Goal: Transaction & Acquisition: Purchase product/service

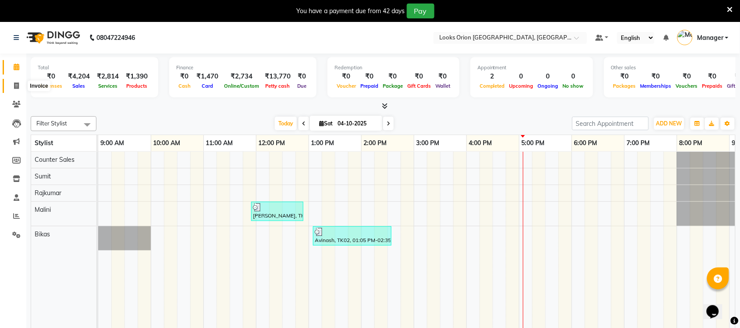
click at [14, 89] on icon at bounding box center [16, 85] width 5 height 7
select select "service"
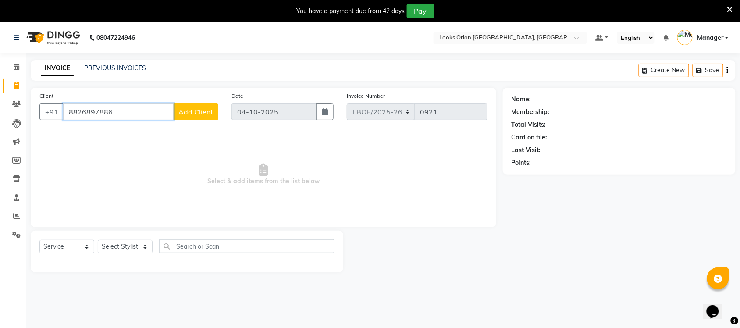
type input "8826897886"
click at [199, 115] on span "Add Client" at bounding box center [195, 111] width 35 height 9
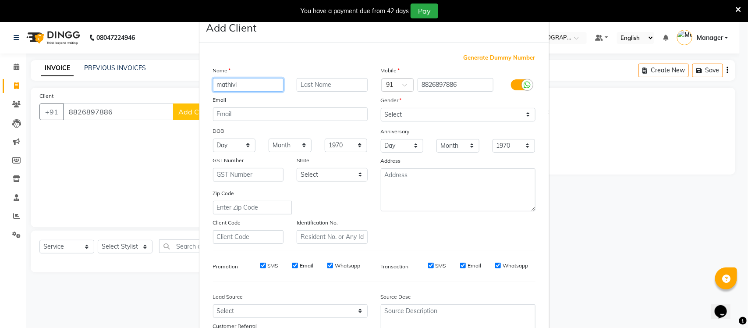
click at [218, 84] on input "mathivi" at bounding box center [248, 85] width 71 height 14
type input "mathivi"
click at [286, 99] on div "Email" at bounding box center [290, 101] width 168 height 12
click at [360, 175] on select "Select [GEOGRAPHIC_DATA] [GEOGRAPHIC_DATA] [GEOGRAPHIC_DATA] [GEOGRAPHIC_DATA] …" at bounding box center [332, 175] width 71 height 14
select select "17"
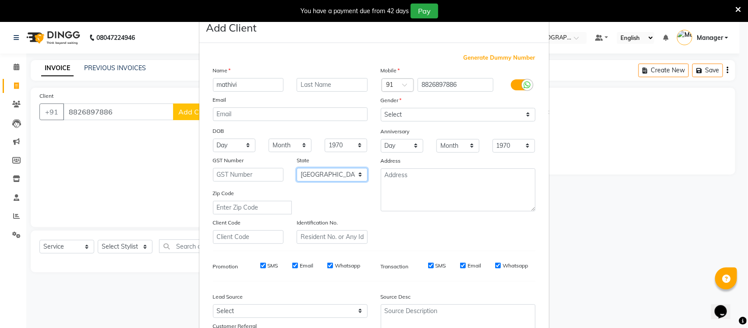
click at [297, 168] on select "Select [GEOGRAPHIC_DATA] [GEOGRAPHIC_DATA] [GEOGRAPHIC_DATA] [GEOGRAPHIC_DATA] …" at bounding box center [332, 175] width 71 height 14
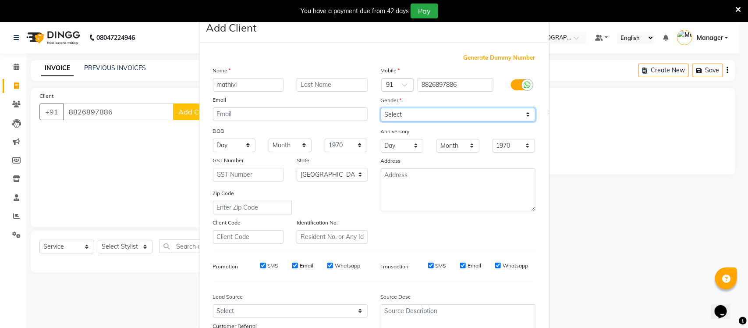
click at [524, 110] on select "Select [DEMOGRAPHIC_DATA] [DEMOGRAPHIC_DATA] Other Prefer Not To Say" at bounding box center [458, 115] width 155 height 14
select select "[DEMOGRAPHIC_DATA]"
click at [381, 108] on select "Select [DEMOGRAPHIC_DATA] [DEMOGRAPHIC_DATA] Other Prefer Not To Say" at bounding box center [458, 115] width 155 height 14
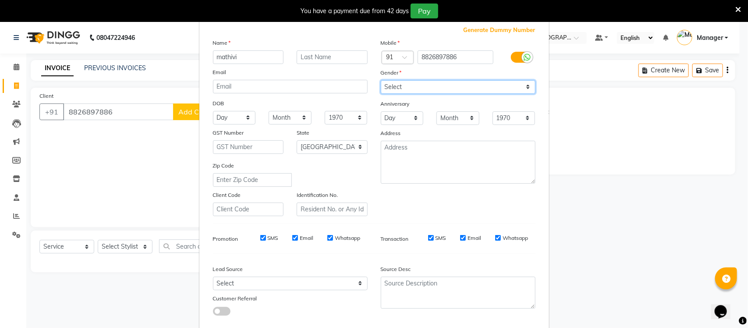
scroll to position [73, 0]
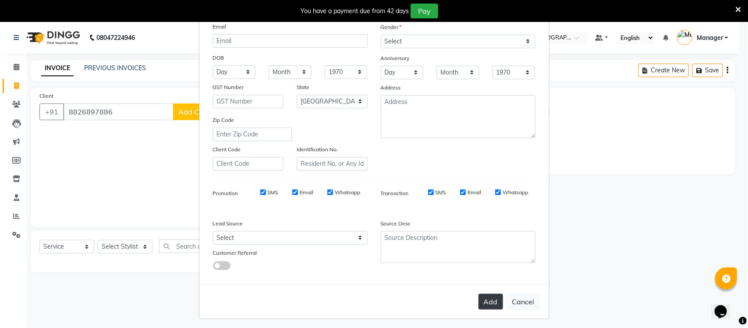
click at [492, 301] on button "Add" at bounding box center [491, 302] width 25 height 16
click at [145, 248] on ngb-modal-window "Add Client Generate Dummy Number Name mathivi Email DOB Day 01 02 03 04 05 06 0…" at bounding box center [374, 164] width 748 height 328
click at [153, 196] on ngb-modal-window "Add Client Generate Dummy Number Name mathivi Email DOB Day 01 02 03 04 05 06 0…" at bounding box center [374, 164] width 748 height 328
select select
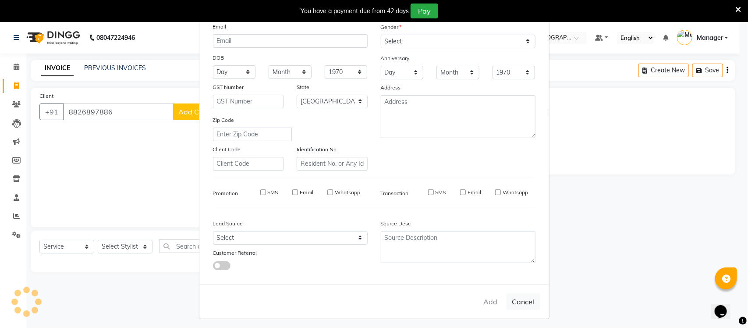
select select
select select "null"
select select
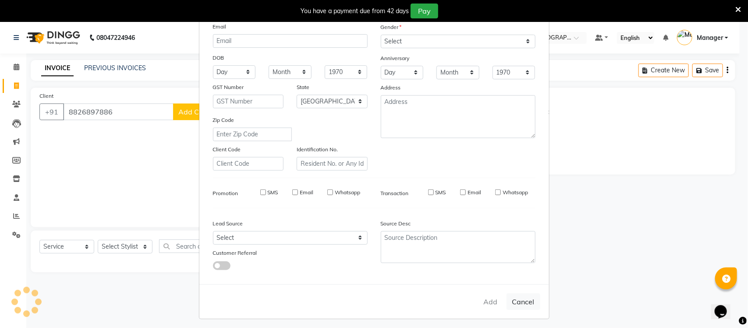
select select
checkbox input "false"
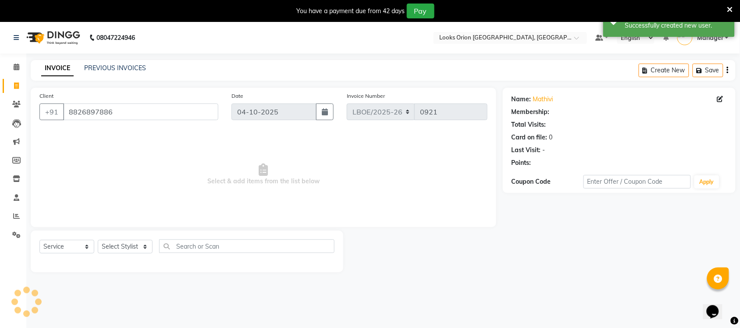
select select "1: Object"
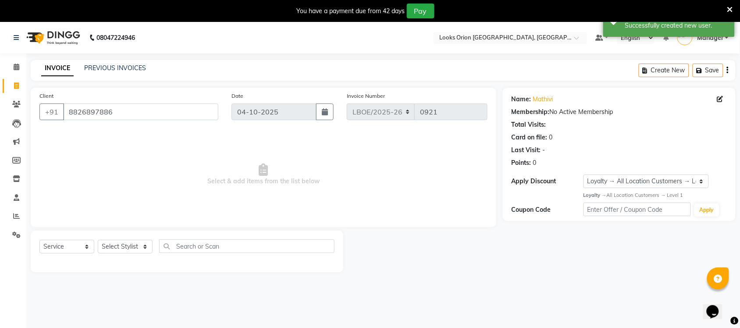
drag, startPoint x: 487, startPoint y: 248, endPoint x: 454, endPoint y: 217, distance: 45.0
click at [487, 248] on div at bounding box center [423, 252] width 160 height 42
click at [143, 243] on select "Select Stylist Bikas Counter Sales Malini Manager [PERSON_NAME]" at bounding box center [125, 247] width 55 height 14
select select "90477"
click at [98, 240] on select "Select Stylist Bikas Counter Sales Malini Manager [PERSON_NAME]" at bounding box center [125, 247] width 55 height 14
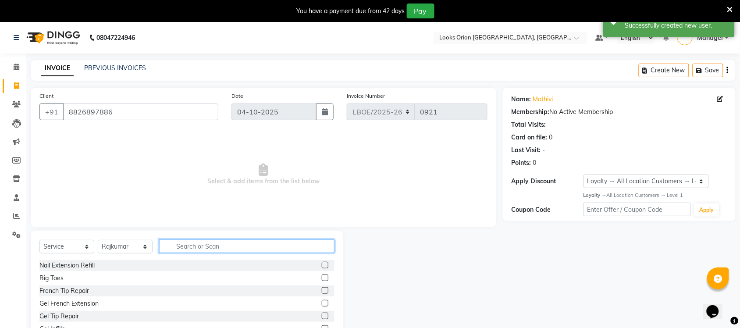
click at [202, 244] on input "text" at bounding box center [246, 246] width 175 height 14
type input "cut"
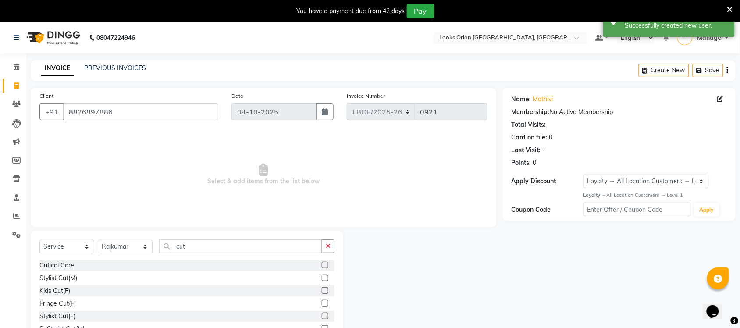
click at [322, 314] on label at bounding box center [325, 315] width 7 height 7
click at [322, 314] on input "checkbox" at bounding box center [325, 316] width 6 height 6
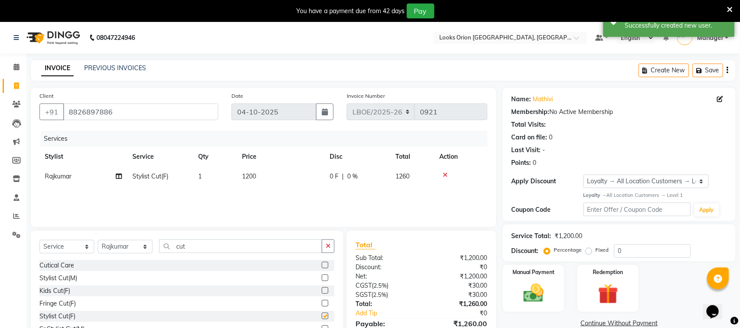
checkbox input "false"
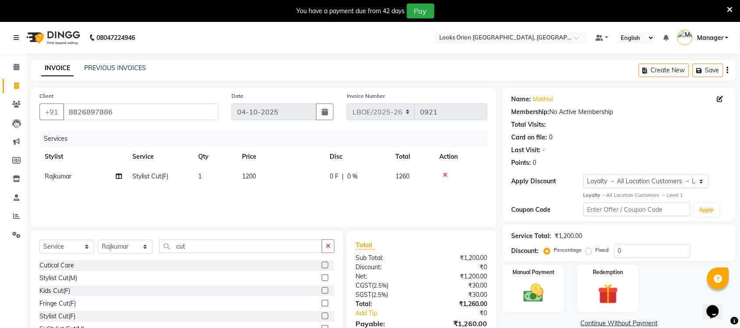
click at [289, 176] on td "1200" at bounding box center [281, 177] width 88 height 20
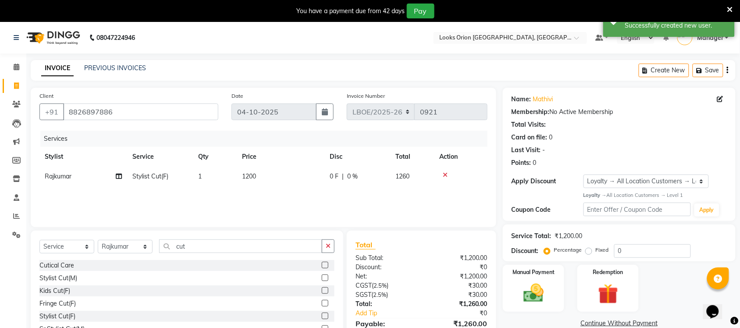
select select "90477"
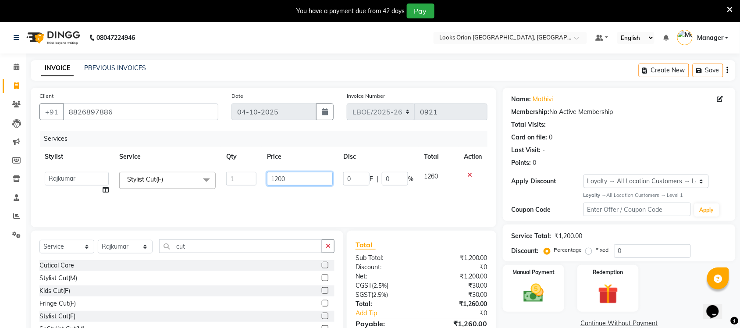
click at [299, 178] on input "1200" at bounding box center [300, 179] width 66 height 14
type input "1100"
click at [364, 201] on div "Services Stylist Service Qty Price Disc Total Action Bikas Counter Sales Malini…" at bounding box center [263, 175] width 448 height 88
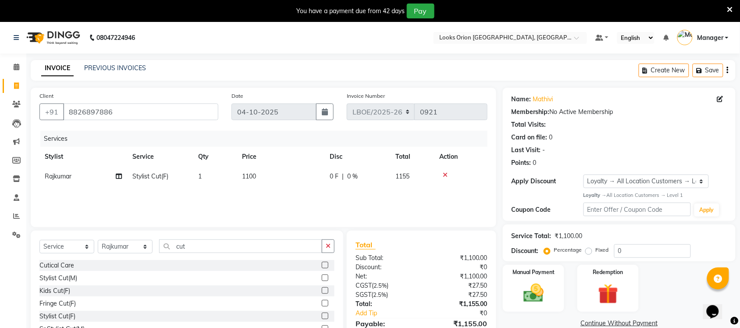
scroll to position [45, 0]
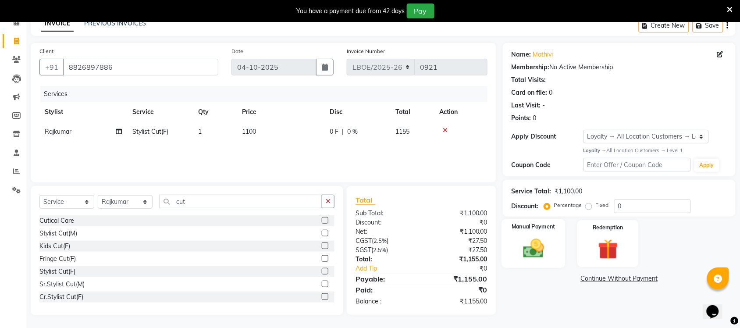
click at [537, 254] on img at bounding box center [533, 248] width 34 height 24
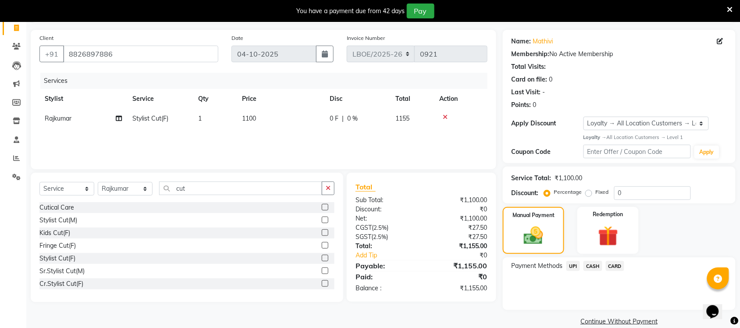
scroll to position [71, 0]
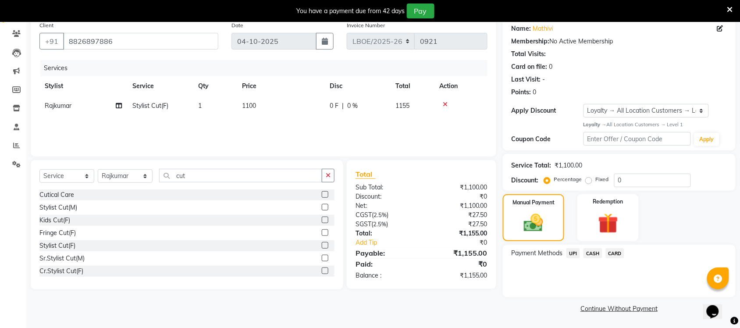
click at [573, 253] on span "UPI" at bounding box center [573, 253] width 14 height 10
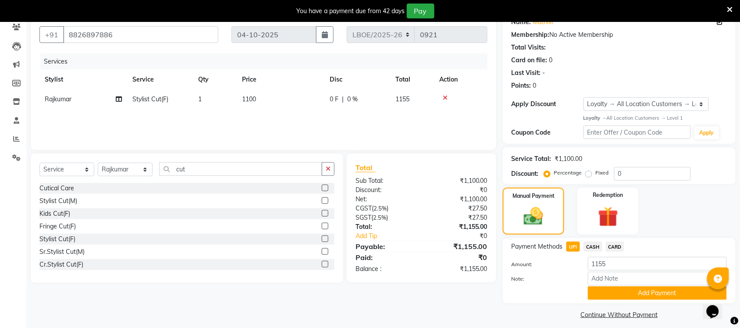
scroll to position [83, 0]
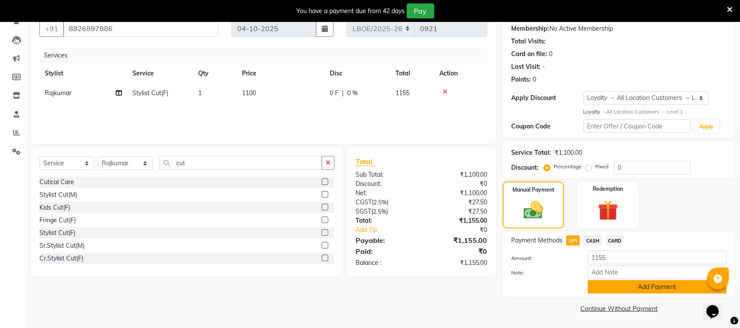
click at [639, 290] on button "Add Payment" at bounding box center [657, 287] width 139 height 14
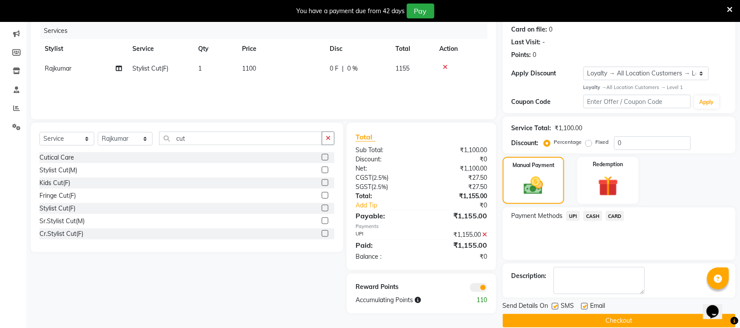
scroll to position [121, 0]
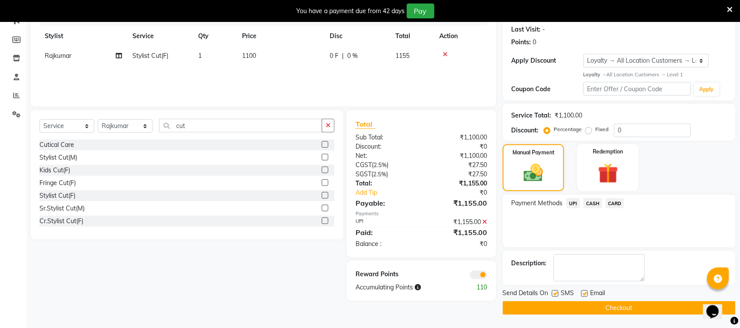
click at [610, 312] on button "Checkout" at bounding box center [619, 308] width 233 height 14
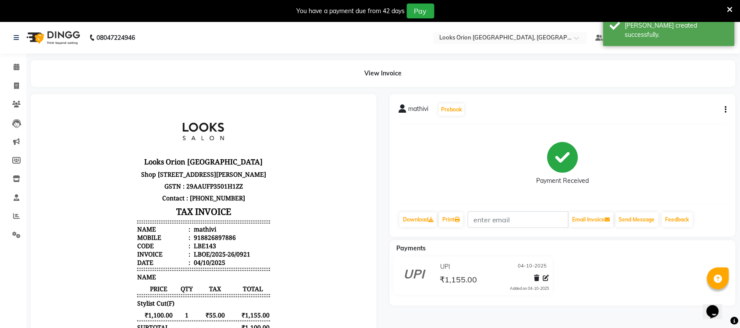
select select "service"
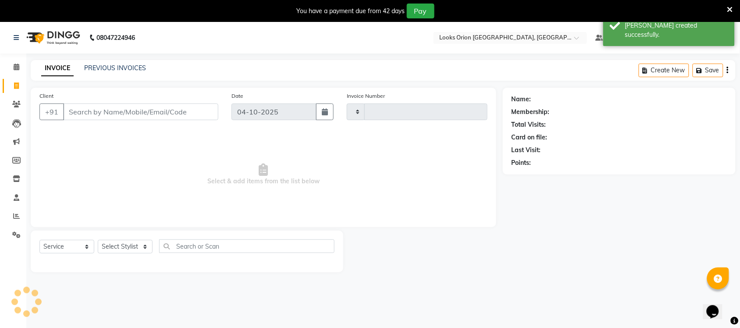
scroll to position [22, 0]
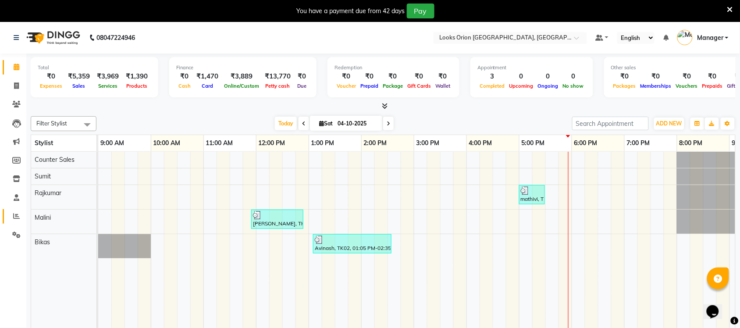
click at [18, 220] on span at bounding box center [16, 216] width 15 height 10
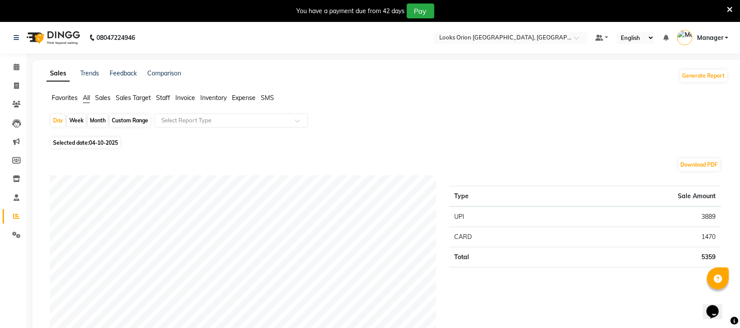
click at [96, 144] on span "04-10-2025" at bounding box center [103, 142] width 29 height 7
select select "10"
select select "2025"
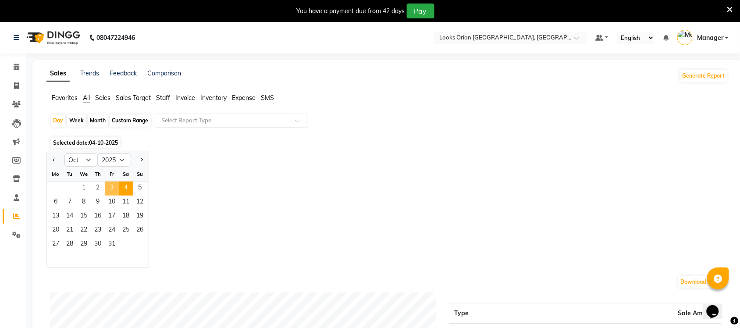
click at [111, 188] on span "3" at bounding box center [112, 188] width 14 height 14
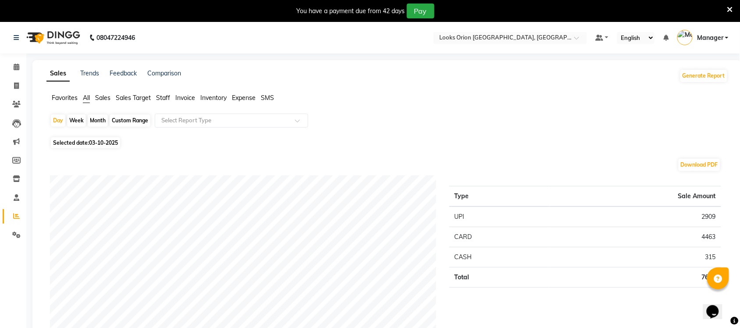
click at [92, 142] on span "03-10-2025" at bounding box center [103, 142] width 29 height 7
select select "10"
select select "2025"
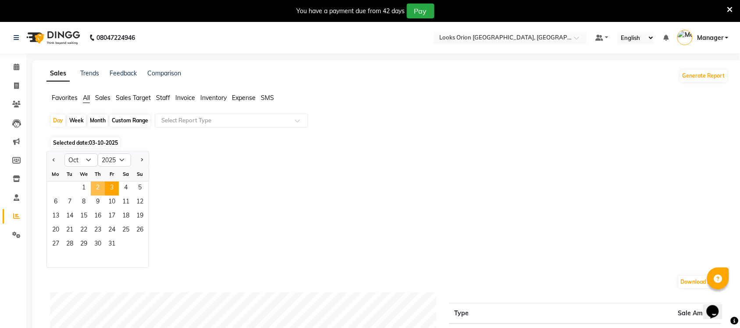
click at [97, 188] on span "2" at bounding box center [98, 188] width 14 height 14
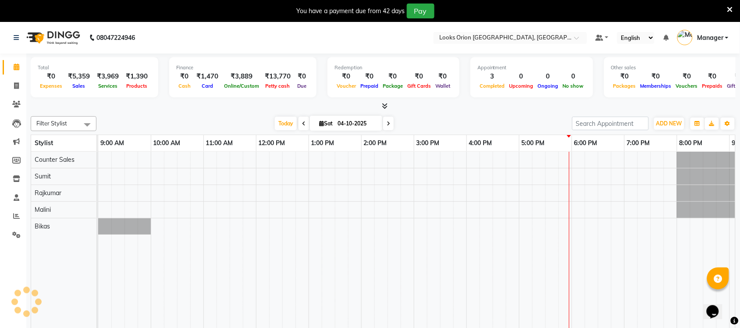
select select "service"
